Goal: Use online tool/utility: Utilize a website feature to perform a specific function

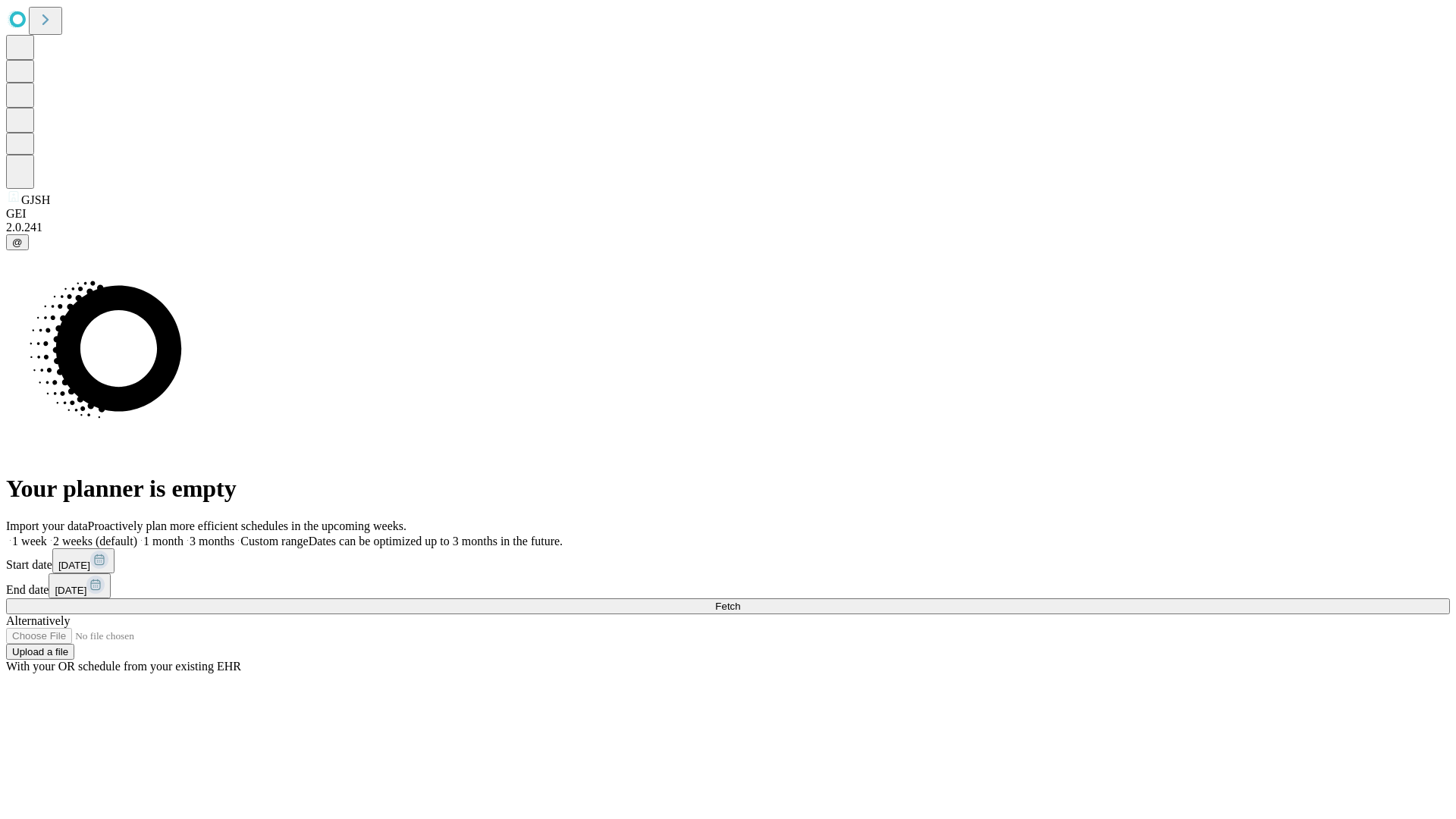
click at [740, 601] on span "Fetch" at bounding box center [727, 606] width 25 height 11
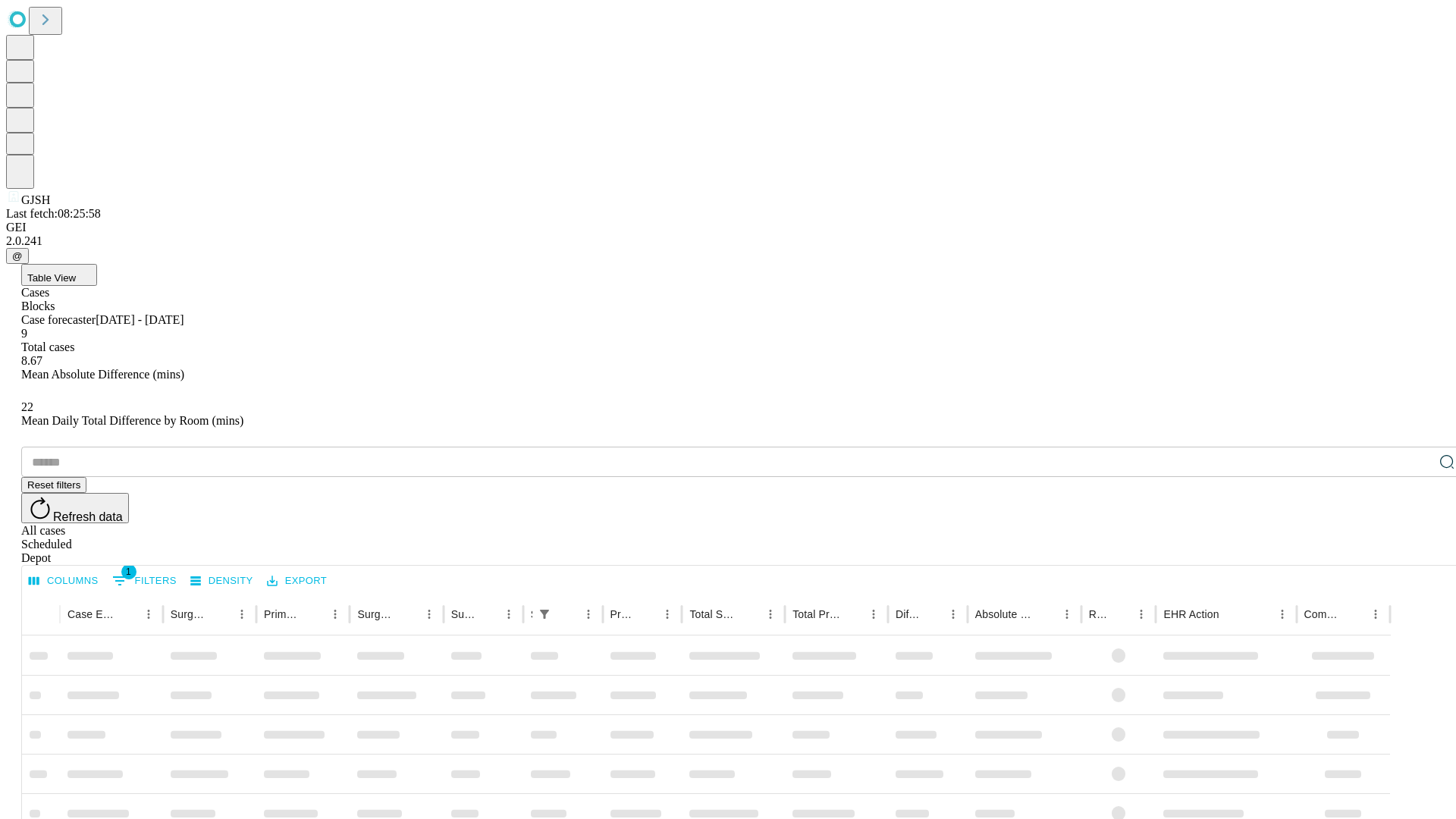
click at [76, 273] on span "Table View" at bounding box center [52, 278] width 49 height 11
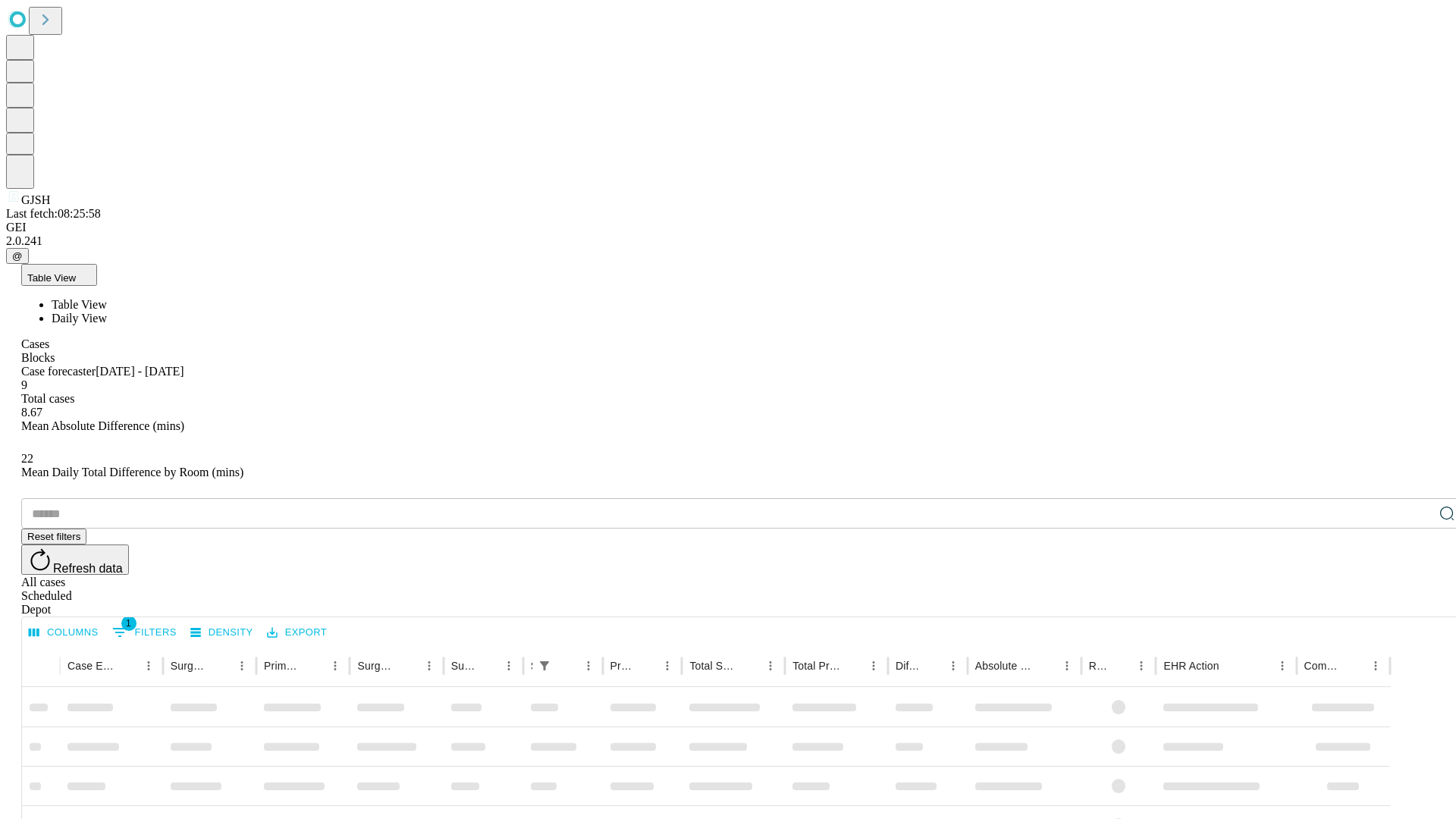
click at [107, 311] on span "Daily View" at bounding box center [79, 318] width 55 height 13
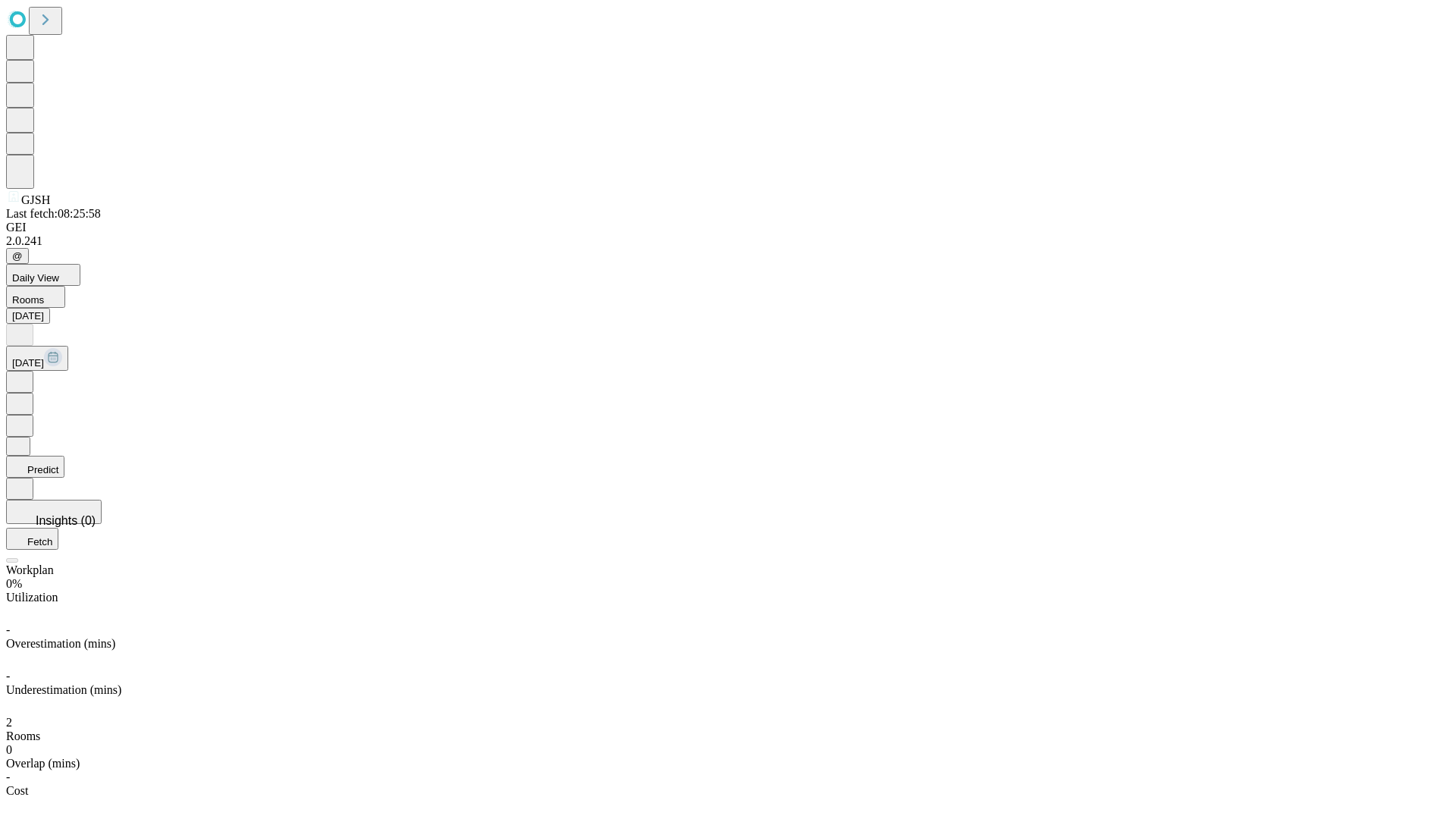
click at [64, 456] on button "Predict" at bounding box center [35, 467] width 58 height 22
